Goal: Information Seeking & Learning: Learn about a topic

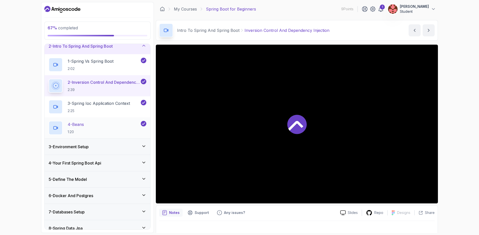
scroll to position [34, 0]
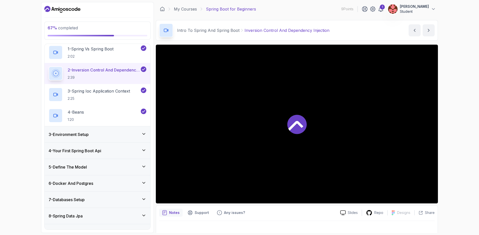
click at [115, 136] on div "3 - Environment Setup" at bounding box center [98, 134] width 98 height 6
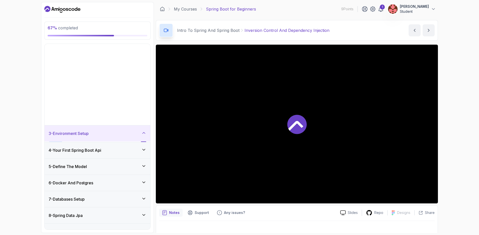
scroll to position [10, 0]
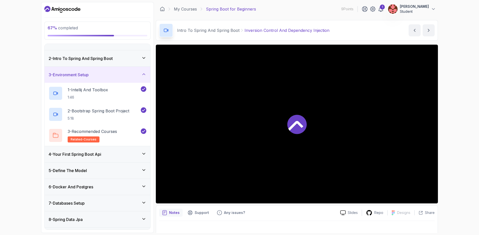
click at [122, 149] on div "4 - Your First Spring Boot Api" at bounding box center [98, 154] width 106 height 16
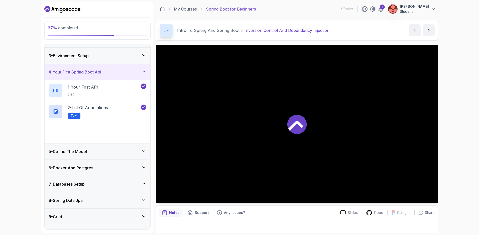
scroll to position [37, 0]
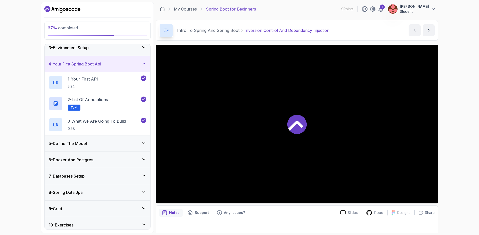
click at [118, 139] on div "5 - Define The Model" at bounding box center [98, 143] width 106 height 16
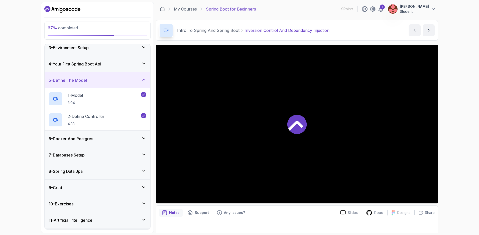
scroll to position [46, 0]
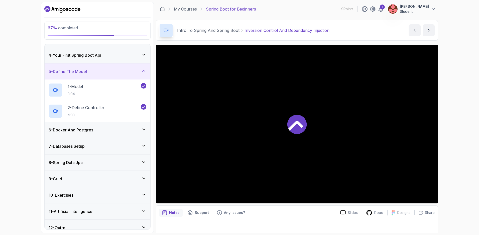
click at [113, 126] on div "6 - Docker And Postgres" at bounding box center [98, 130] width 106 height 16
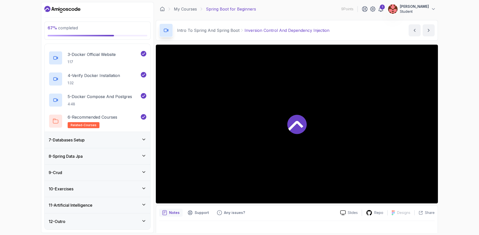
click at [118, 141] on div "7 - Databases Setup" at bounding box center [98, 140] width 98 height 6
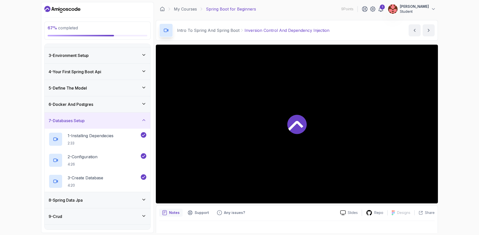
scroll to position [43, 0]
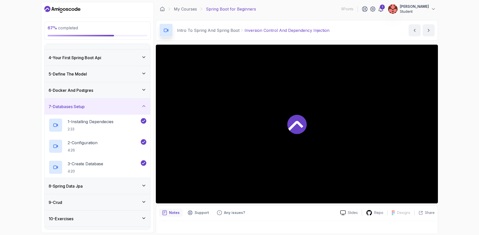
click at [100, 186] on div "8 - Spring Data Jpa" at bounding box center [98, 186] width 98 height 6
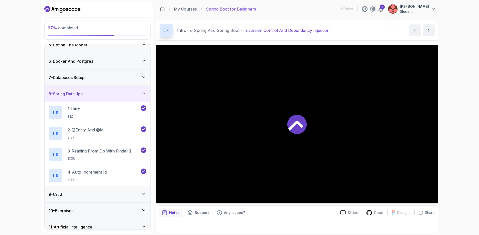
scroll to position [82, 0]
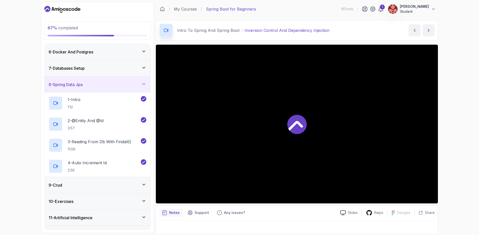
click at [102, 183] on div "9 - Crud" at bounding box center [98, 185] width 98 height 6
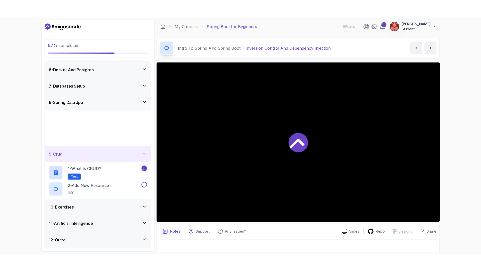
scroll to position [73, 0]
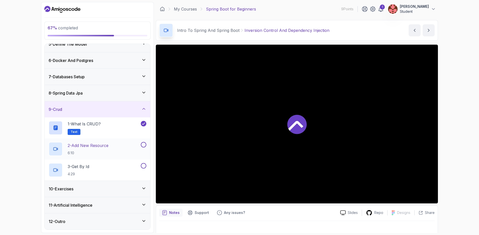
click at [97, 147] on p "2 - Add New Resource" at bounding box center [88, 145] width 41 height 6
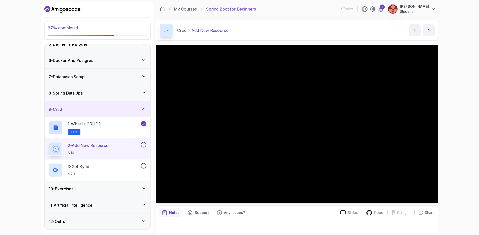
scroll to position [37, 0]
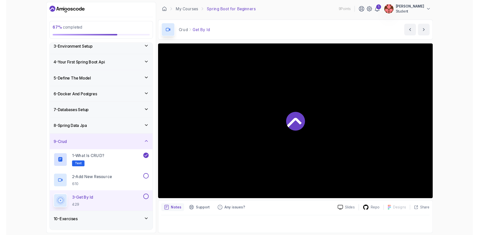
scroll to position [73, 0]
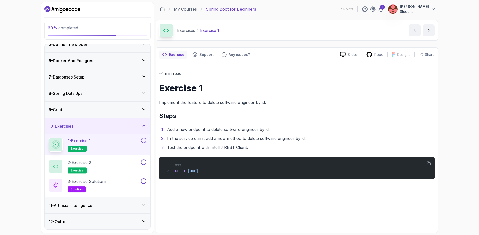
scroll to position [73, 0]
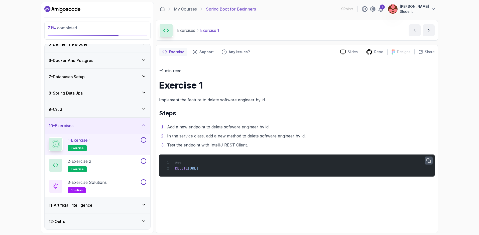
click at [429, 160] on icon "button" at bounding box center [429, 160] width 5 height 5
drag, startPoint x: 207, startPoint y: 100, endPoint x: 264, endPoint y: 102, distance: 57.2
click at [264, 102] on p "Implement the feature to delete software engineer by id." at bounding box center [297, 99] width 276 height 7
copy p "delete software engineer by id"
click at [143, 140] on button at bounding box center [144, 140] width 6 height 6
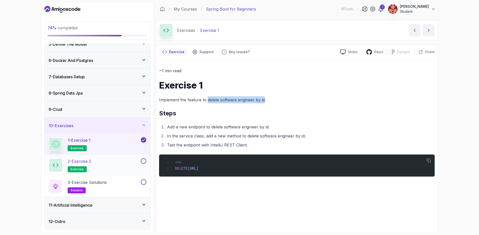
click at [101, 165] on div "2 - Exercise 2 exercise" at bounding box center [94, 165] width 91 height 14
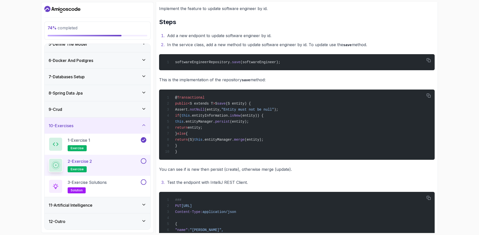
scroll to position [118, 0]
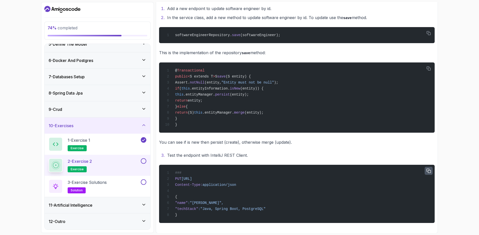
click at [428, 169] on icon "button" at bounding box center [429, 171] width 5 height 5
click at [94, 182] on p "3 - Exercise Solutions" at bounding box center [87, 182] width 39 height 6
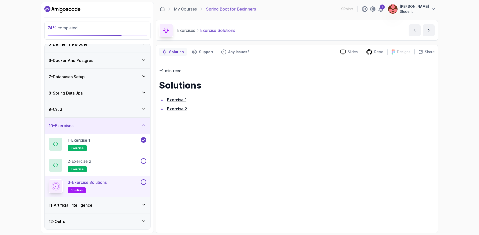
click at [178, 100] on link "Exercise 1" at bounding box center [176, 99] width 19 height 5
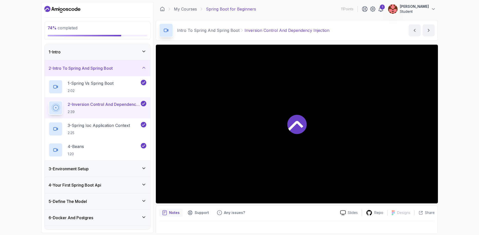
scroll to position [94, 0]
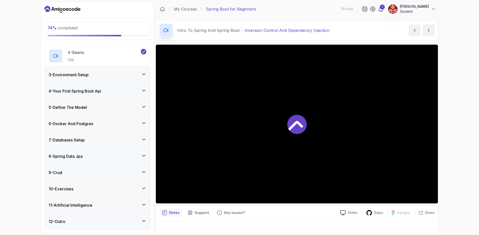
click at [96, 187] on div "10 - Exercises" at bounding box center [98, 189] width 98 height 6
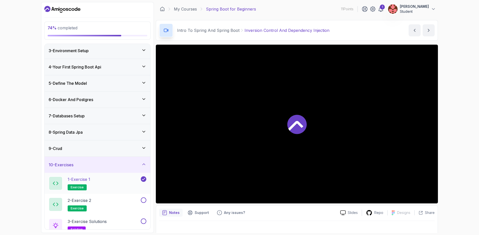
scroll to position [73, 0]
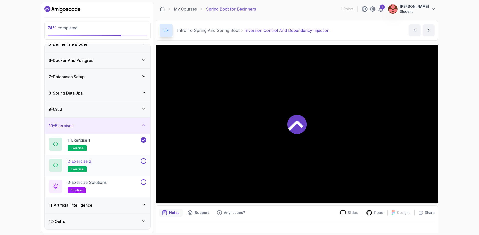
click at [88, 162] on p "2 - Exercise 2" at bounding box center [80, 161] width 24 height 6
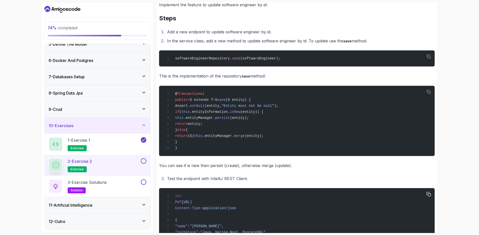
scroll to position [118, 0]
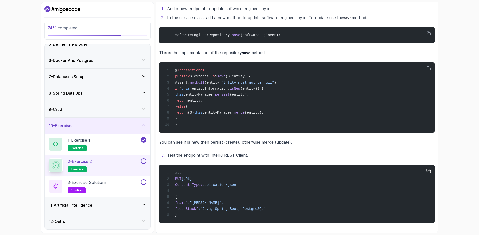
click at [201, 214] on div "### PUT http://localhost:8080/api/v1/software-engineers/1 Content-Type: applica…" at bounding box center [297, 194] width 268 height 52
click at [427, 171] on icon "button" at bounding box center [429, 171] width 5 height 5
click at [143, 162] on button at bounding box center [144, 161] width 6 height 6
click at [100, 182] on p "3 - Exercise Solutions" at bounding box center [87, 182] width 39 height 6
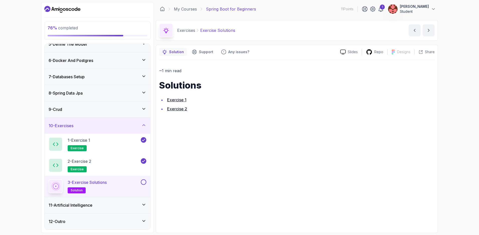
click at [143, 182] on button at bounding box center [144, 182] width 6 height 6
click at [143, 204] on icon at bounding box center [143, 204] width 5 height 5
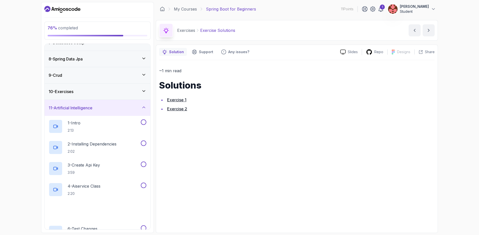
scroll to position [112, 0]
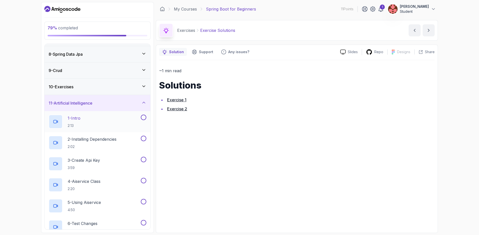
click at [78, 119] on p "1 - Intro" at bounding box center [74, 118] width 13 height 6
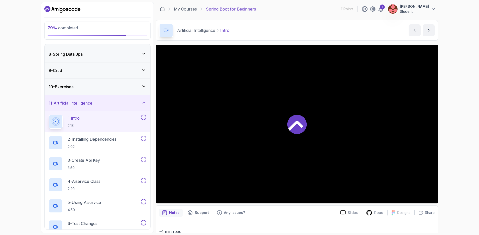
click at [296, 128] on icon at bounding box center [297, 124] width 19 height 19
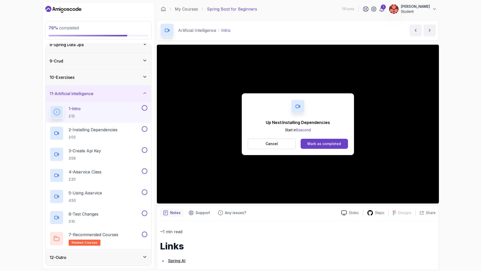
scroll to position [157, 0]
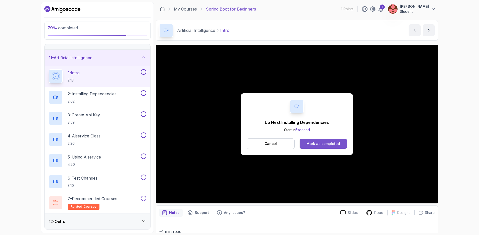
click at [313, 144] on div "Mark as completed" at bounding box center [324, 143] width 34 height 5
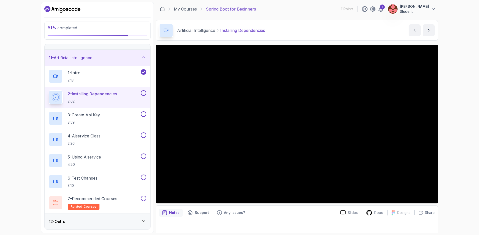
scroll to position [121, 0]
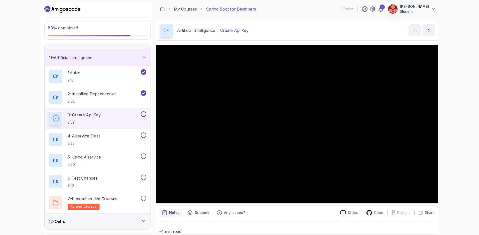
scroll to position [1, 0]
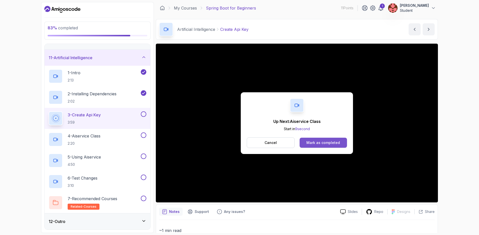
click at [311, 139] on button "Mark as completed" at bounding box center [323, 143] width 47 height 10
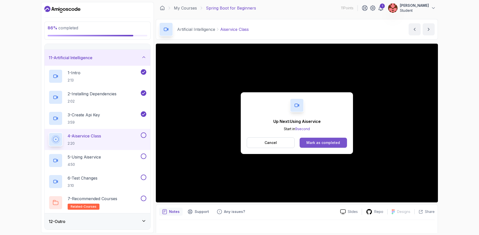
click at [313, 144] on div "Mark as completed" at bounding box center [324, 142] width 34 height 5
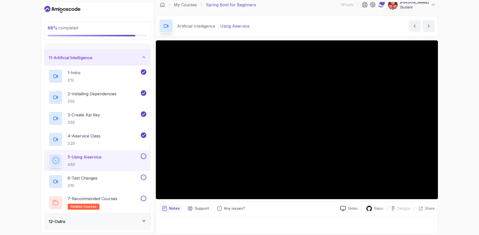
scroll to position [5, 0]
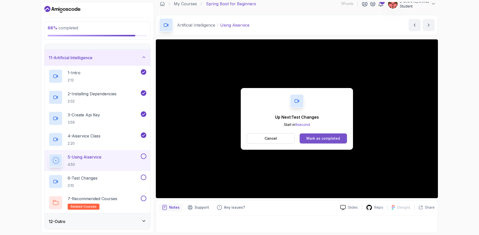
click at [311, 135] on button "Mark as completed" at bounding box center [323, 138] width 47 height 10
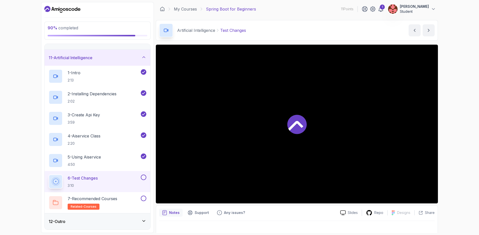
click at [135, 220] on div "12 - Outro" at bounding box center [98, 221] width 98 height 6
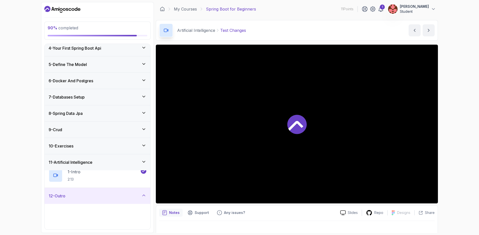
scroll to position [52, 0]
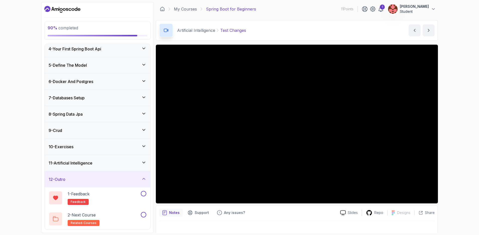
click at [141, 179] on icon at bounding box center [143, 178] width 5 height 5
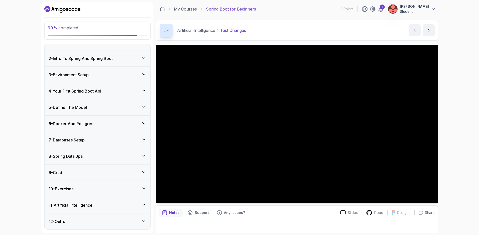
scroll to position [0, 0]
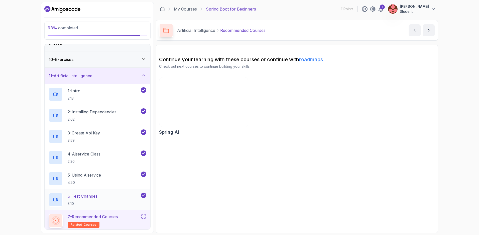
scroll to position [157, 0]
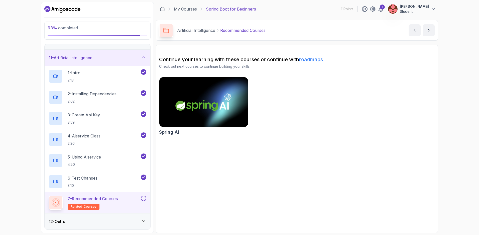
click at [143, 199] on button at bounding box center [144, 199] width 6 height 6
click at [111, 217] on div "12 - Outro" at bounding box center [98, 221] width 106 height 16
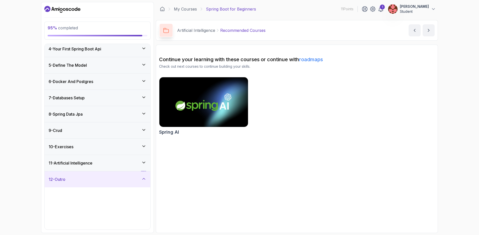
scroll to position [52, 0]
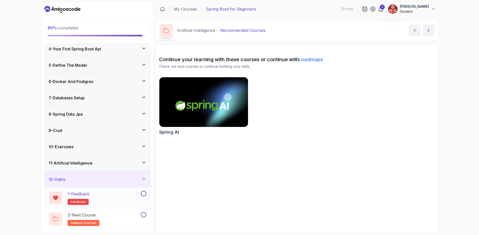
click at [143, 195] on button at bounding box center [144, 194] width 6 height 6
click at [89, 196] on p "1 - Feedback" at bounding box center [79, 194] width 22 height 6
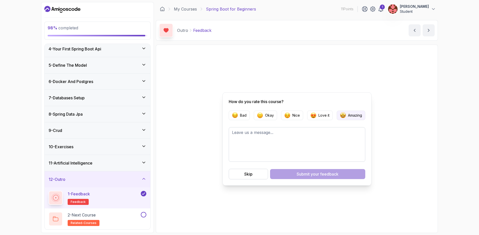
click at [342, 115] on img "button" at bounding box center [343, 115] width 6 height 6
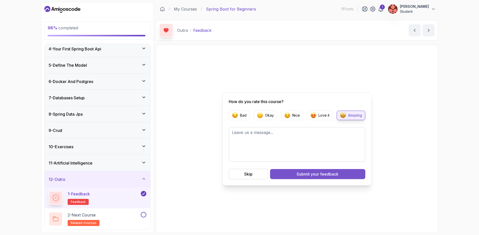
click at [299, 172] on div "Submit your feedback" at bounding box center [318, 174] width 42 height 6
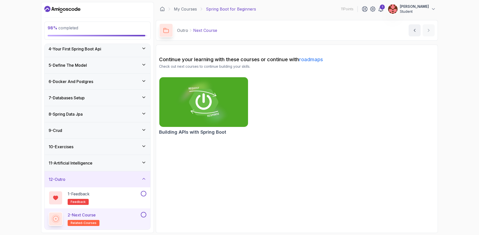
click at [144, 216] on button at bounding box center [144, 215] width 6 height 6
click at [144, 193] on button at bounding box center [144, 194] width 6 height 6
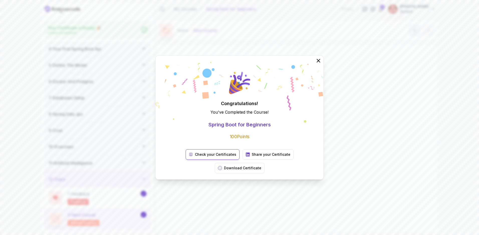
click at [195, 157] on p "Check your Certificates" at bounding box center [215, 154] width 41 height 5
click at [262, 166] on p "Download Certificate" at bounding box center [242, 168] width 37 height 5
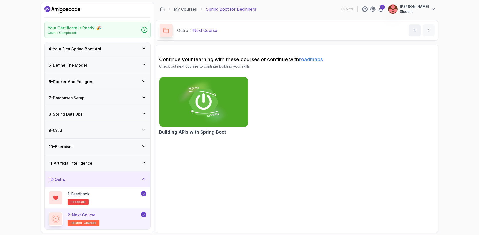
scroll to position [0, 0]
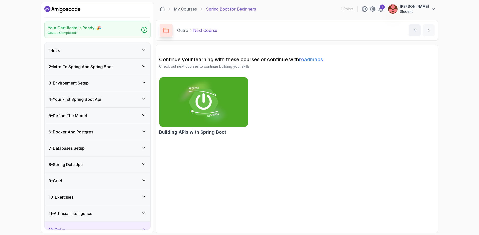
click at [68, 8] on icon "Dashboard" at bounding box center [62, 9] width 36 height 8
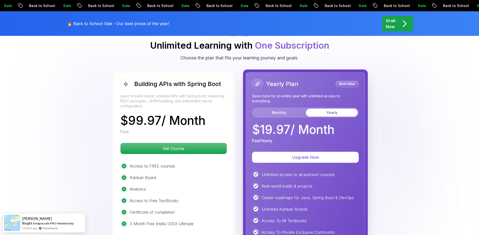
scroll to position [1171, 0]
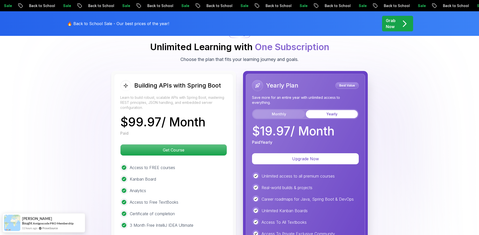
click at [283, 110] on button "Monthly" at bounding box center [279, 114] width 52 height 8
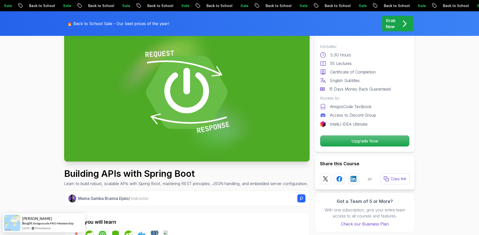
scroll to position [43, 0]
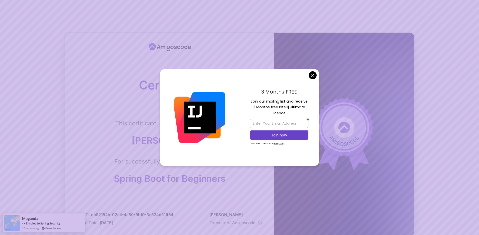
click at [311, 77] on body "Certificate This certificate is proudly presented to: Ali Rahimi For successful…" at bounding box center [239, 158] width 479 height 317
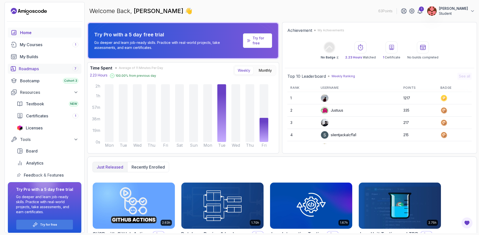
click at [50, 66] on div "Roadmaps 7" at bounding box center [49, 69] width 60 height 6
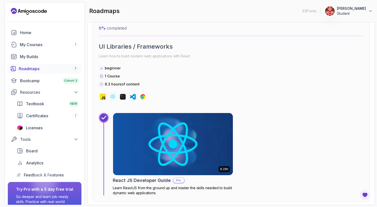
scroll to position [3647, 0]
